Goal: Navigation & Orientation: Find specific page/section

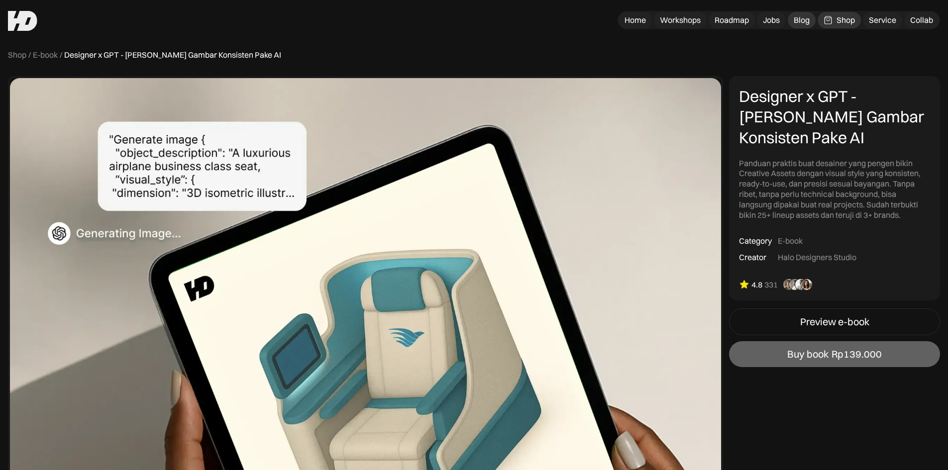
click at [797, 20] on div "Blog" at bounding box center [802, 20] width 16 height 10
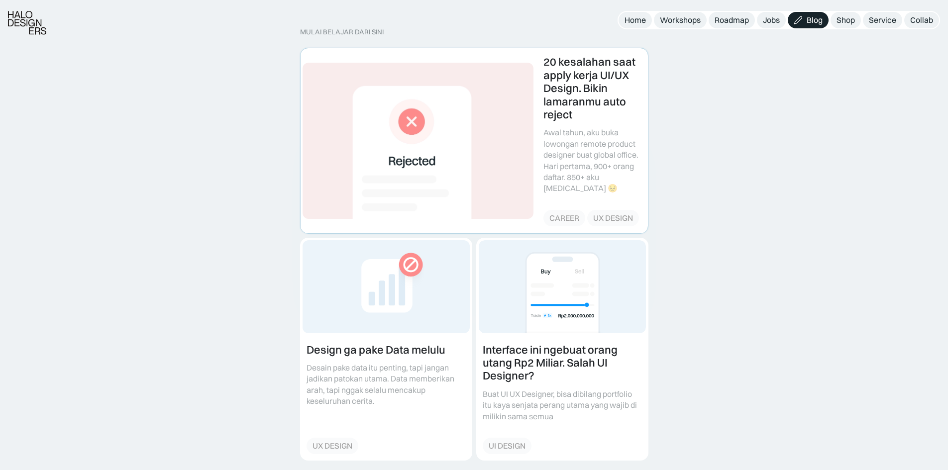
scroll to position [149, 0]
click at [583, 80] on link at bounding box center [474, 139] width 347 height 185
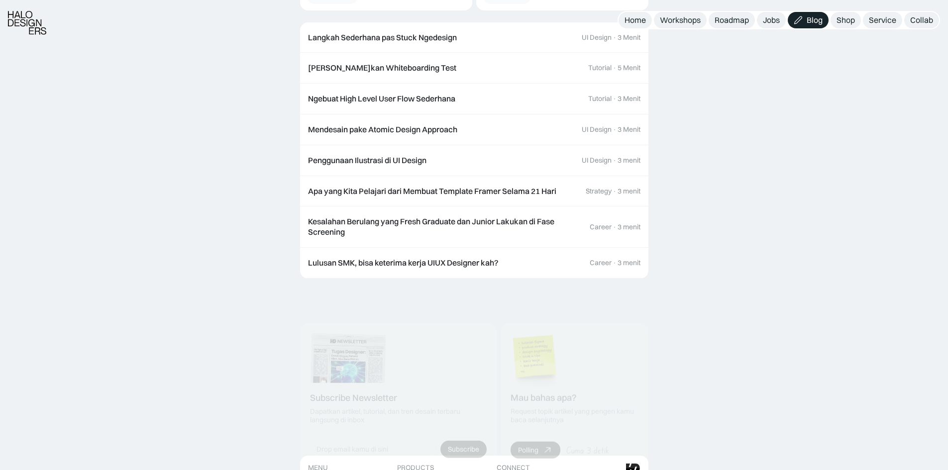
scroll to position [2028, 0]
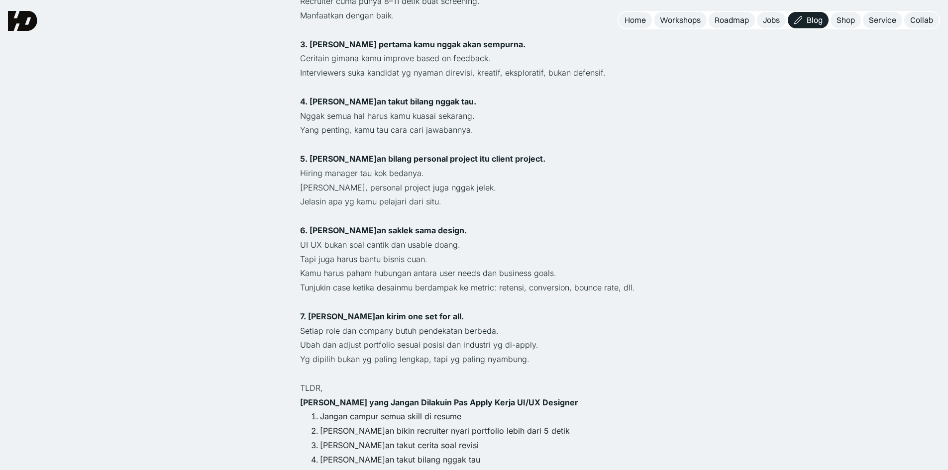
scroll to position [691, 0]
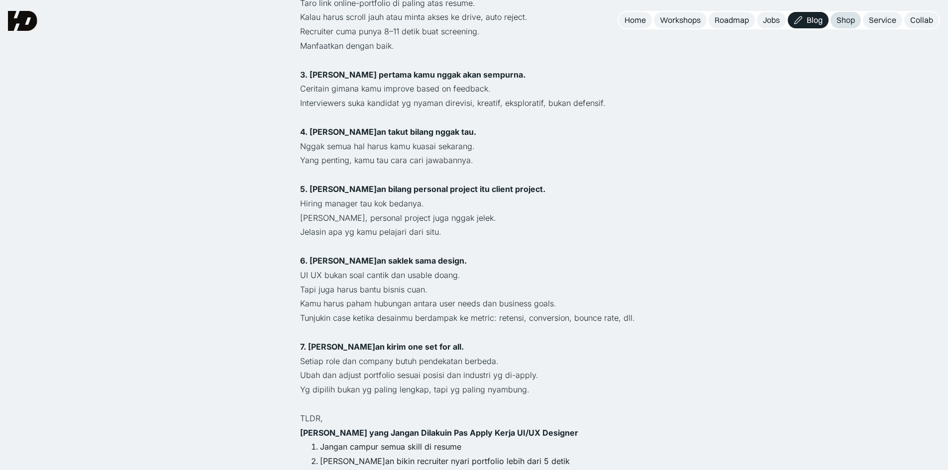
click at [842, 14] on link "Shop" at bounding box center [845, 20] width 30 height 16
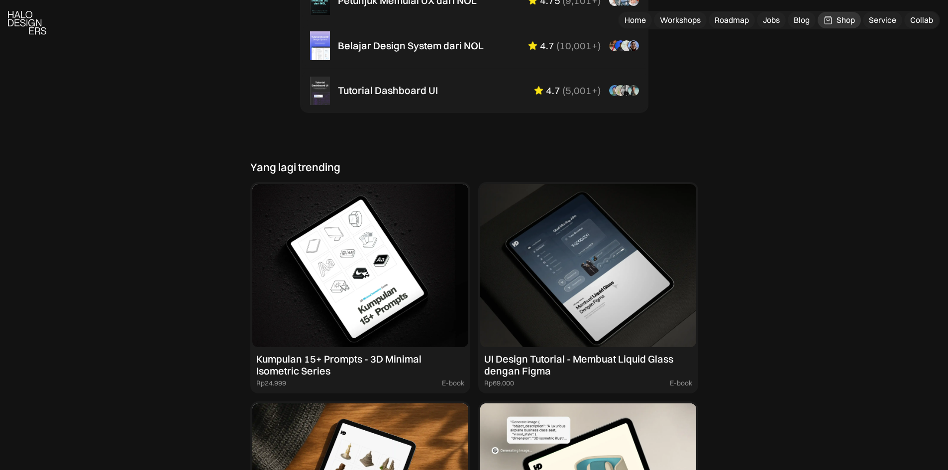
scroll to position [896, 0]
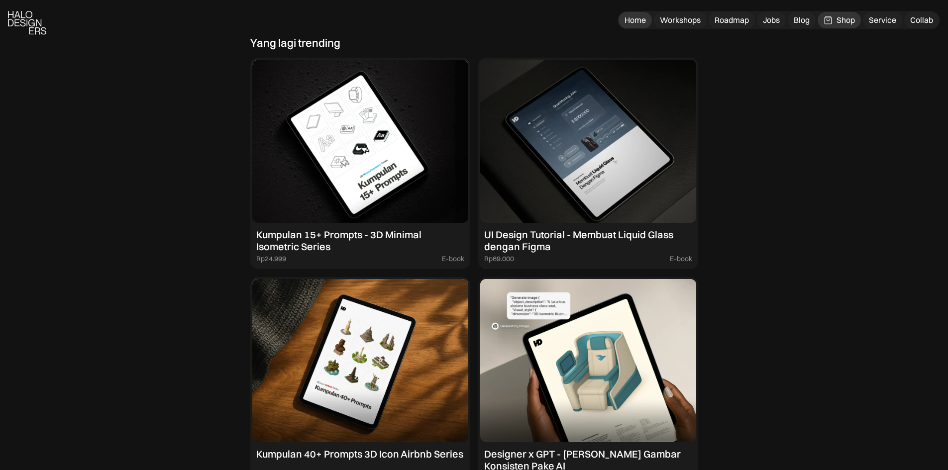
click at [627, 15] on div "Home" at bounding box center [634, 20] width 21 height 10
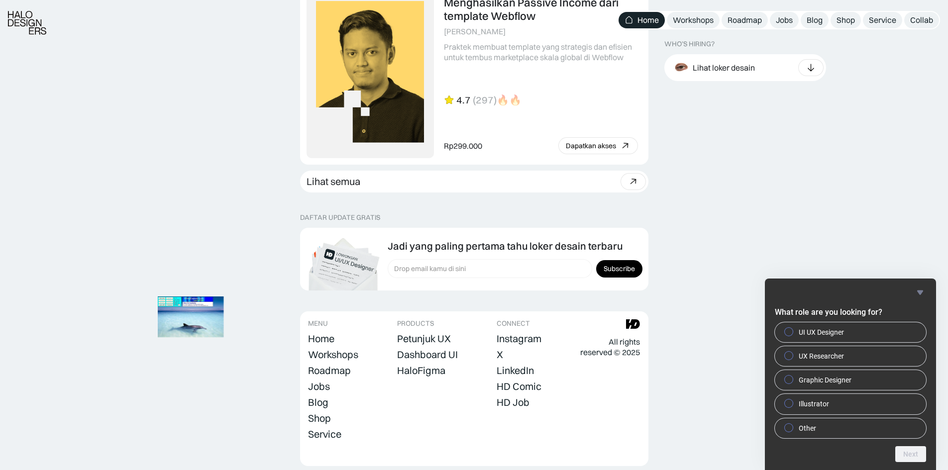
scroll to position [2754, 0]
